Goal: Transaction & Acquisition: Obtain resource

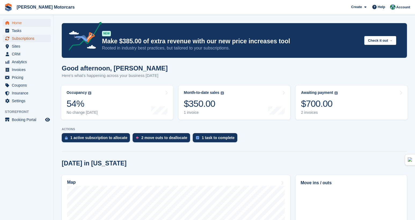
click at [22, 37] on span "Subscriptions" at bounding box center [28, 39] width 32 height 8
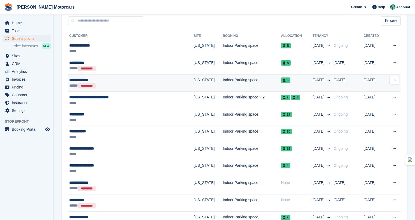
scroll to position [54, 0]
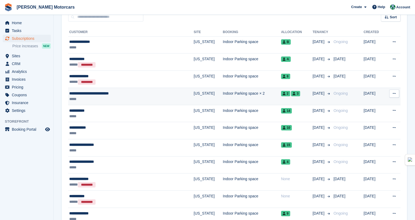
click at [129, 96] on div "**********" at bounding box center [113, 93] width 89 height 6
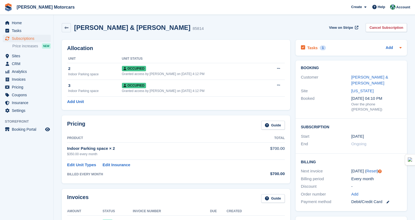
click at [401, 49] on icon at bounding box center [400, 47] width 4 height 4
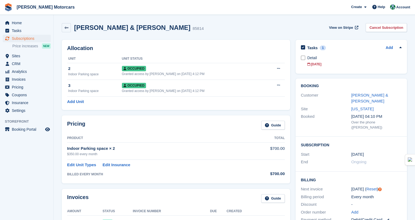
click at [401, 49] on icon at bounding box center [400, 47] width 4 height 4
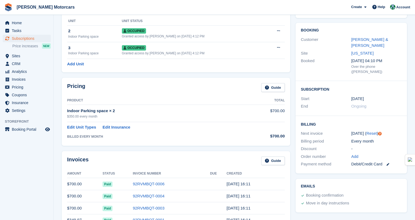
scroll to position [81, 0]
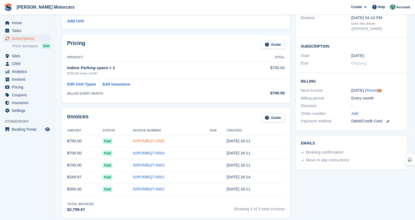
click at [137, 140] on link "92RVMBQT-0006" at bounding box center [149, 140] width 32 height 5
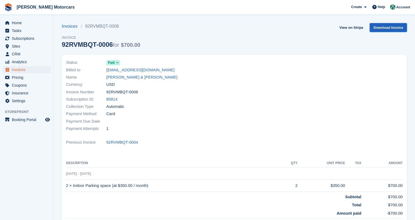
click at [378, 28] on link "Download Invoice" at bounding box center [388, 27] width 37 height 9
